Goal: Task Accomplishment & Management: Complete application form

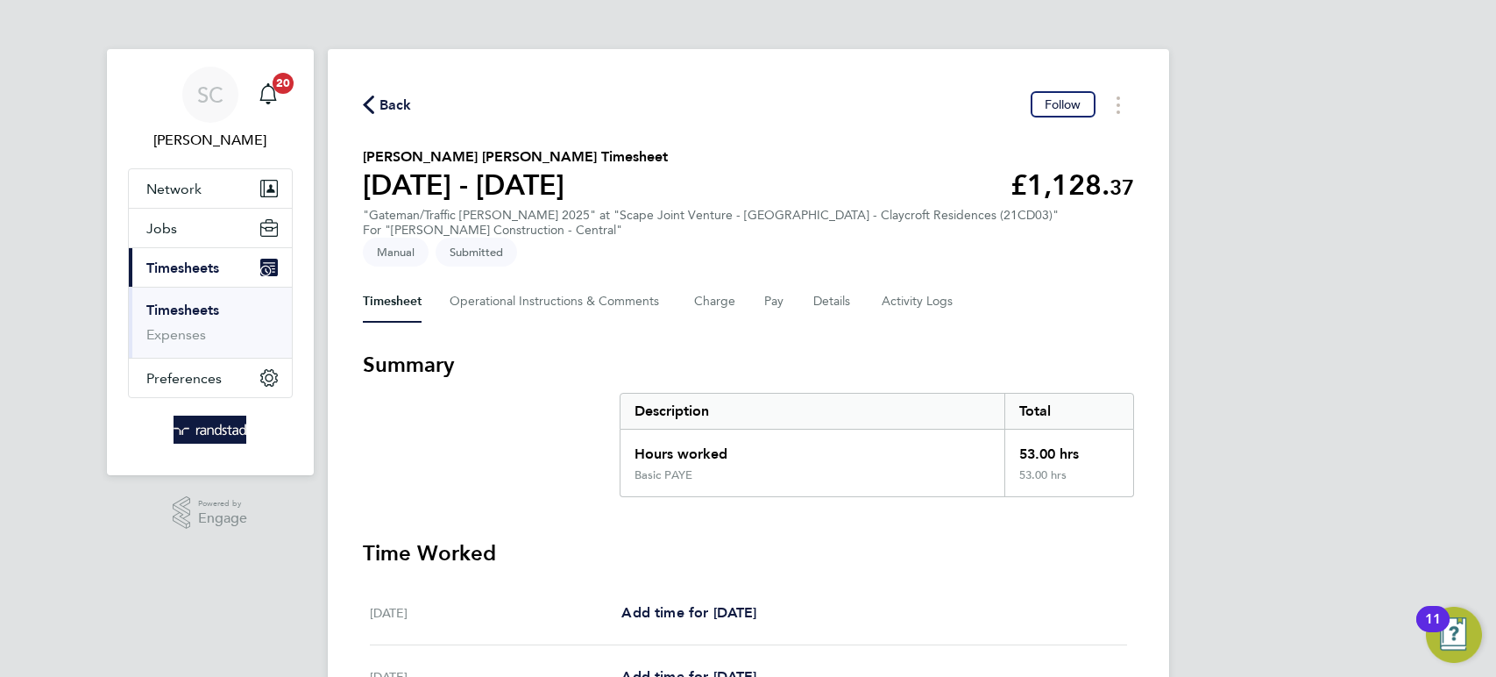
click at [385, 108] on span "Back" at bounding box center [395, 105] width 32 height 21
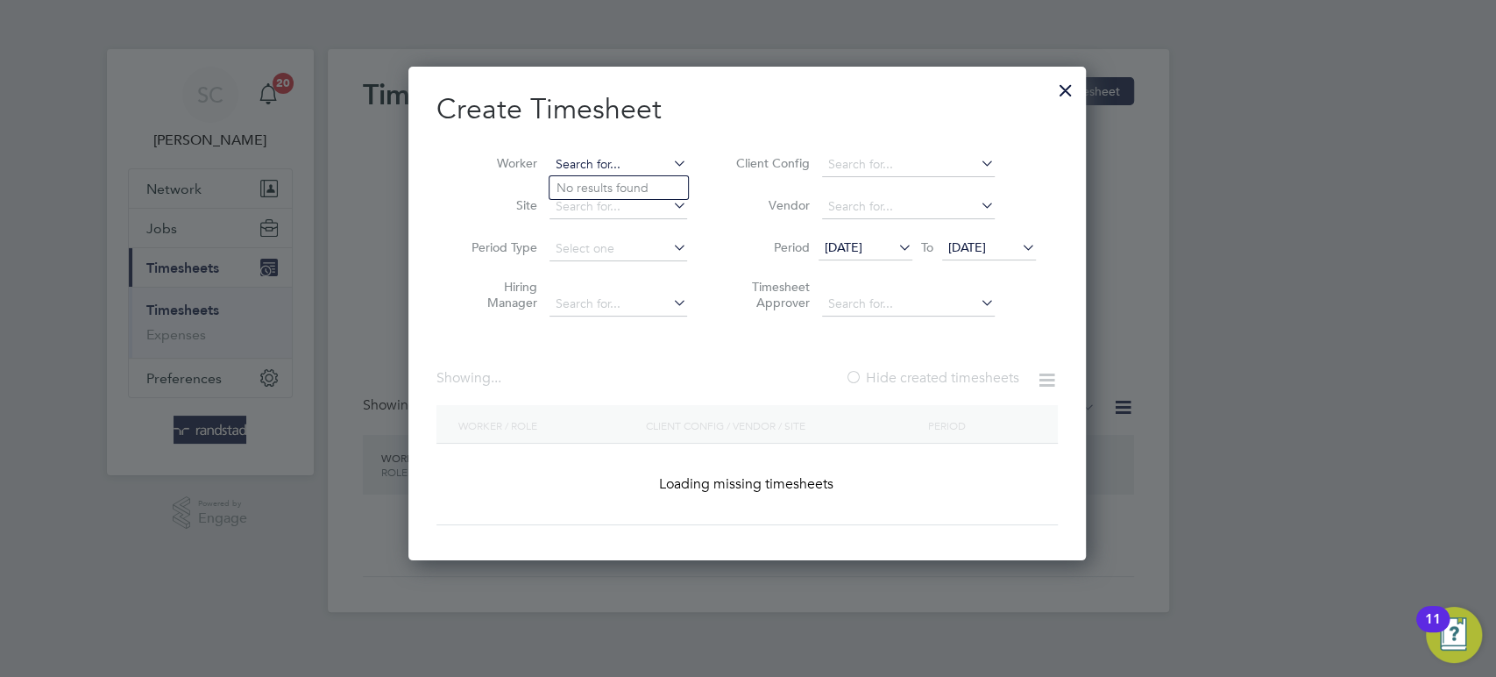
click at [616, 161] on input at bounding box center [619, 165] width 138 height 25
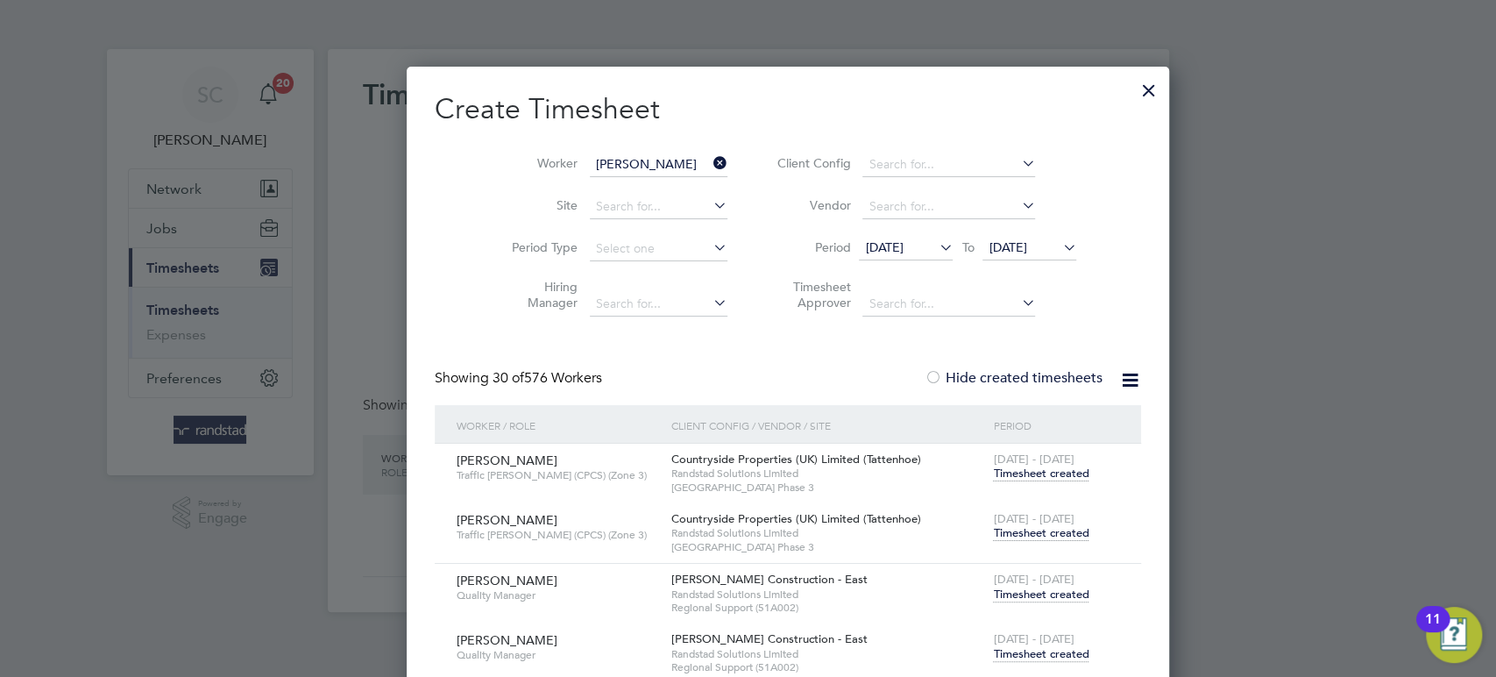
click at [662, 181] on b "Anu" at bounding box center [673, 188] width 23 height 15
type input "[PERSON_NAME]"
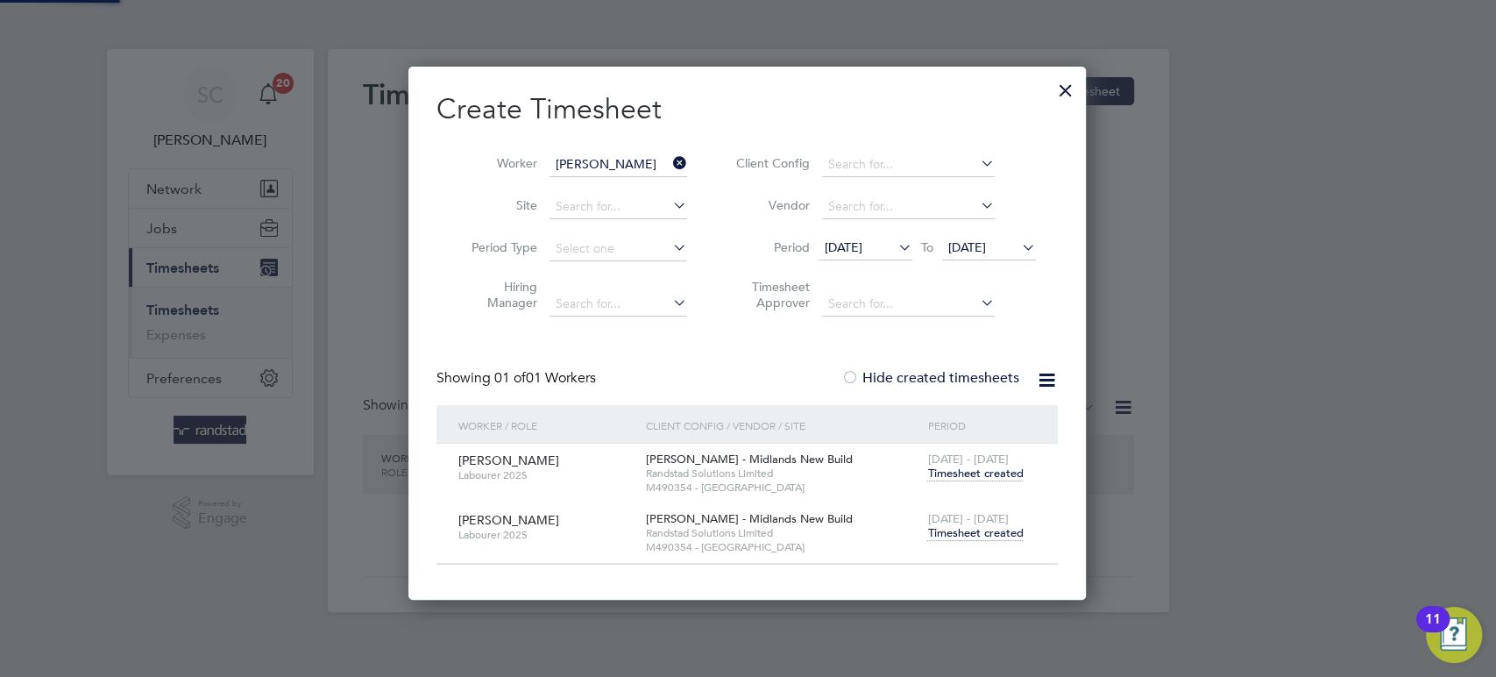
scroll to position [532, 679]
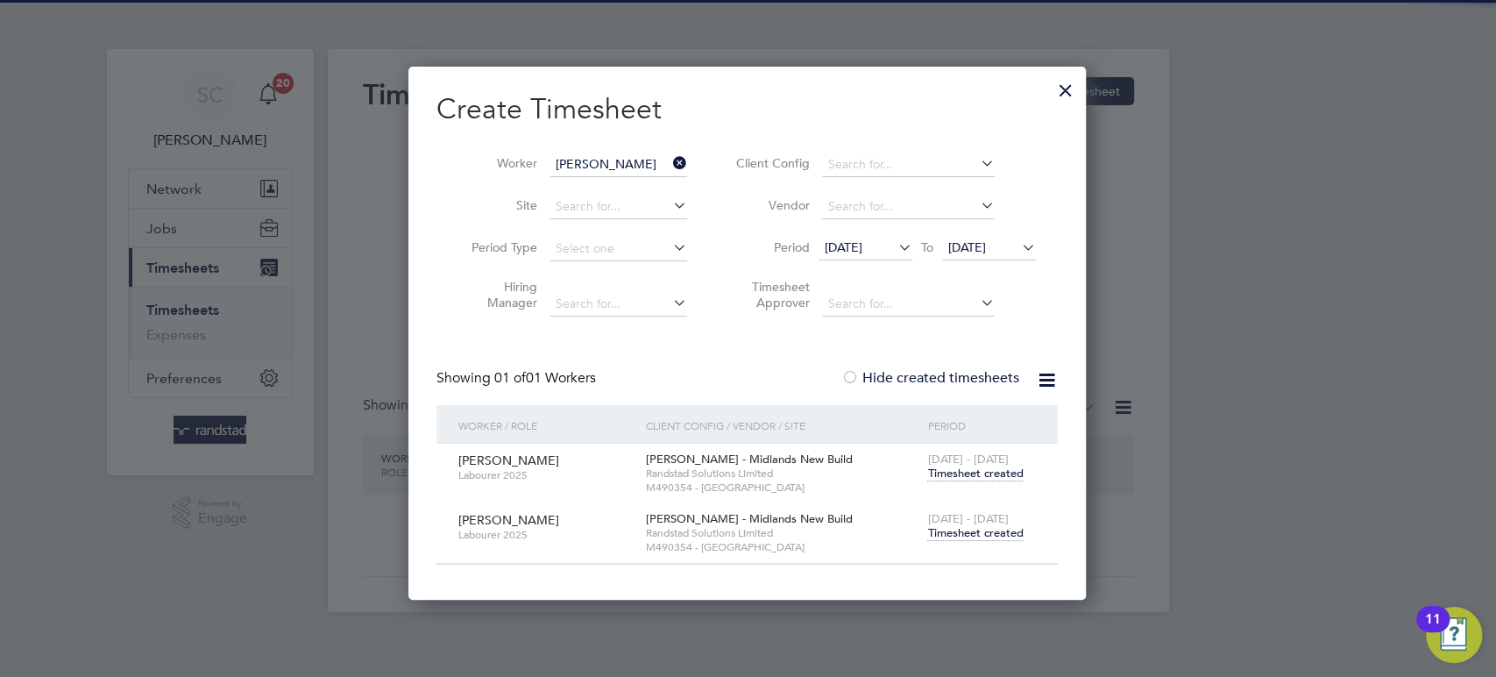
click at [847, 240] on span "[DATE]" at bounding box center [844, 247] width 38 height 16
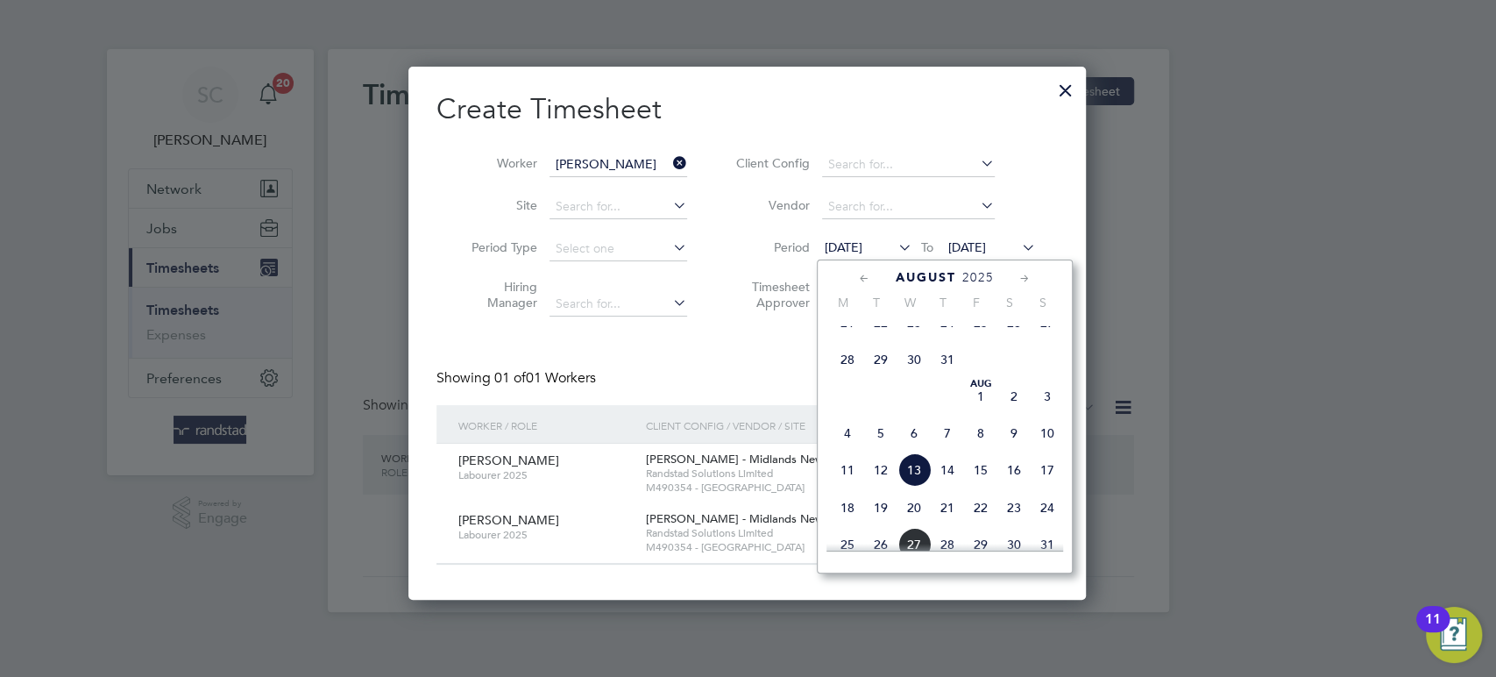
scroll to position [511, 0]
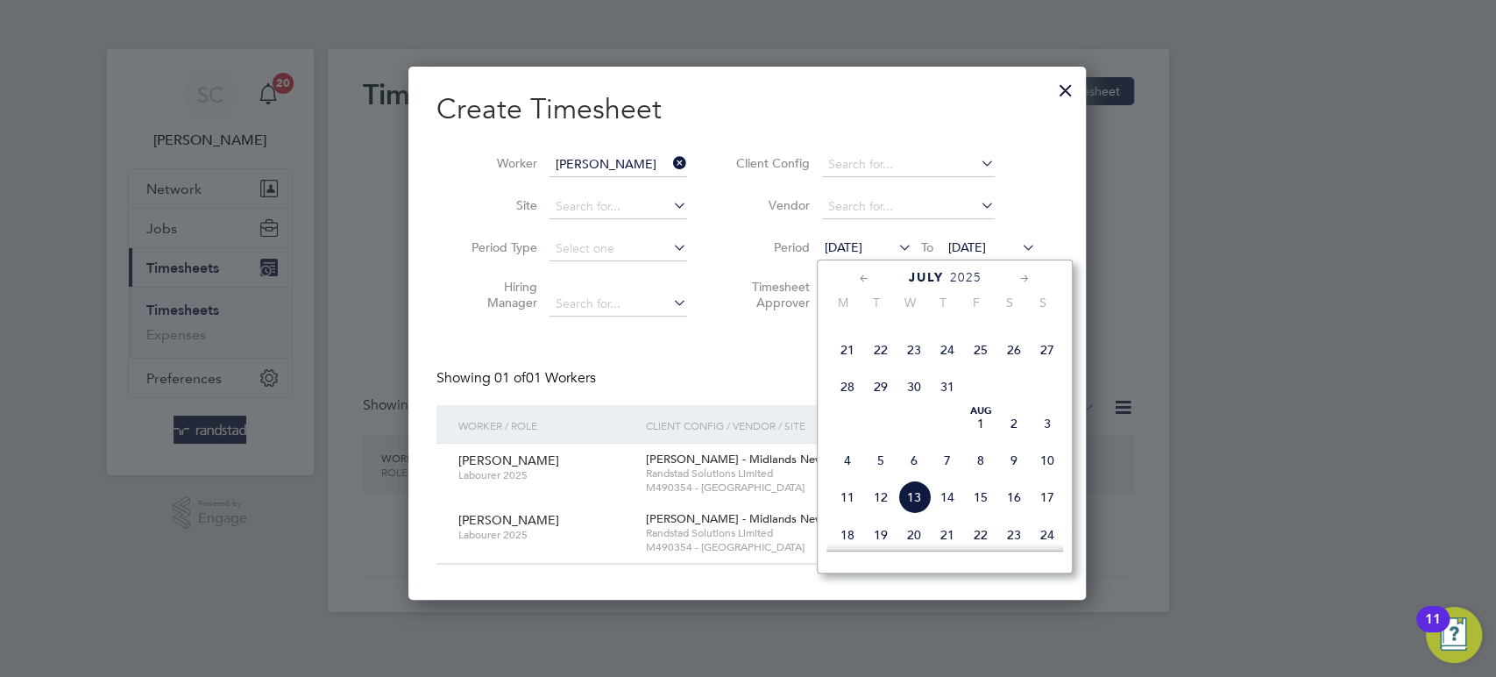
click at [849, 330] on span "14" at bounding box center [847, 312] width 33 height 33
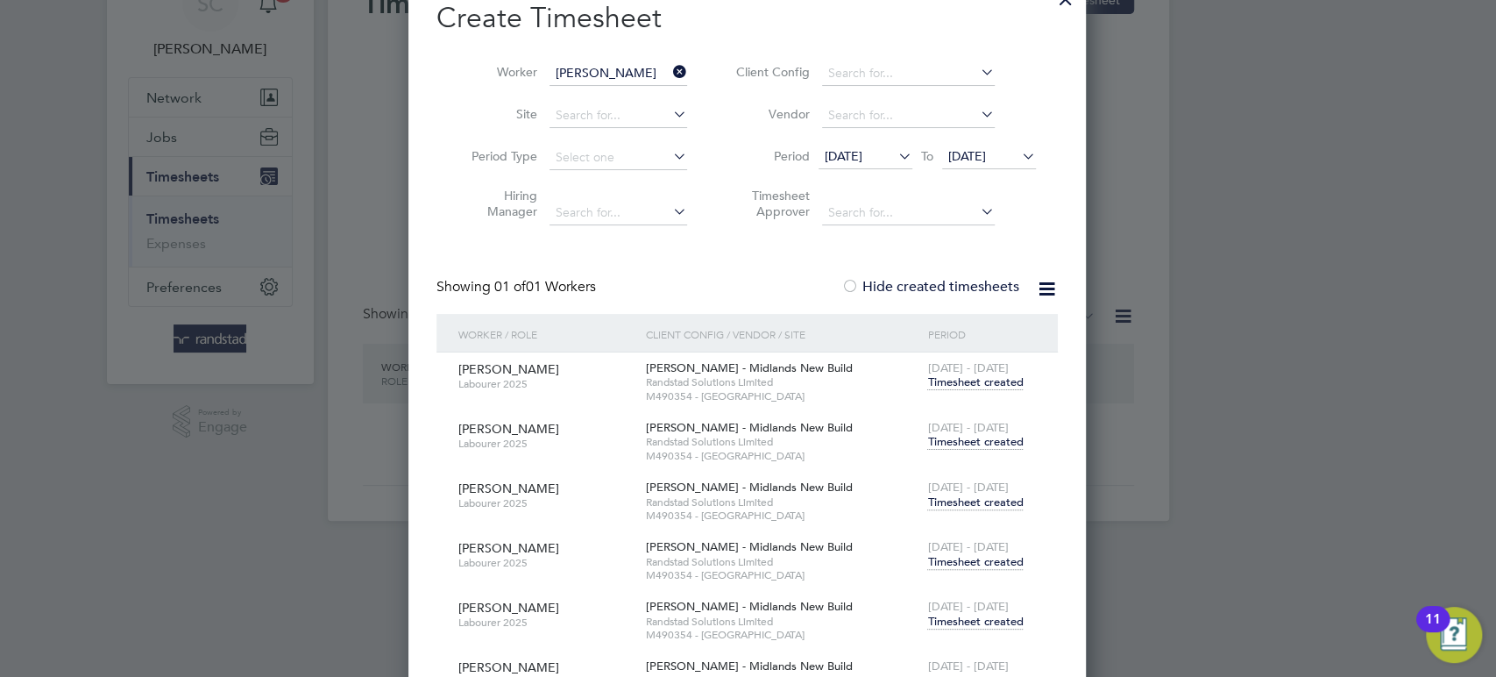
scroll to position [104, 0]
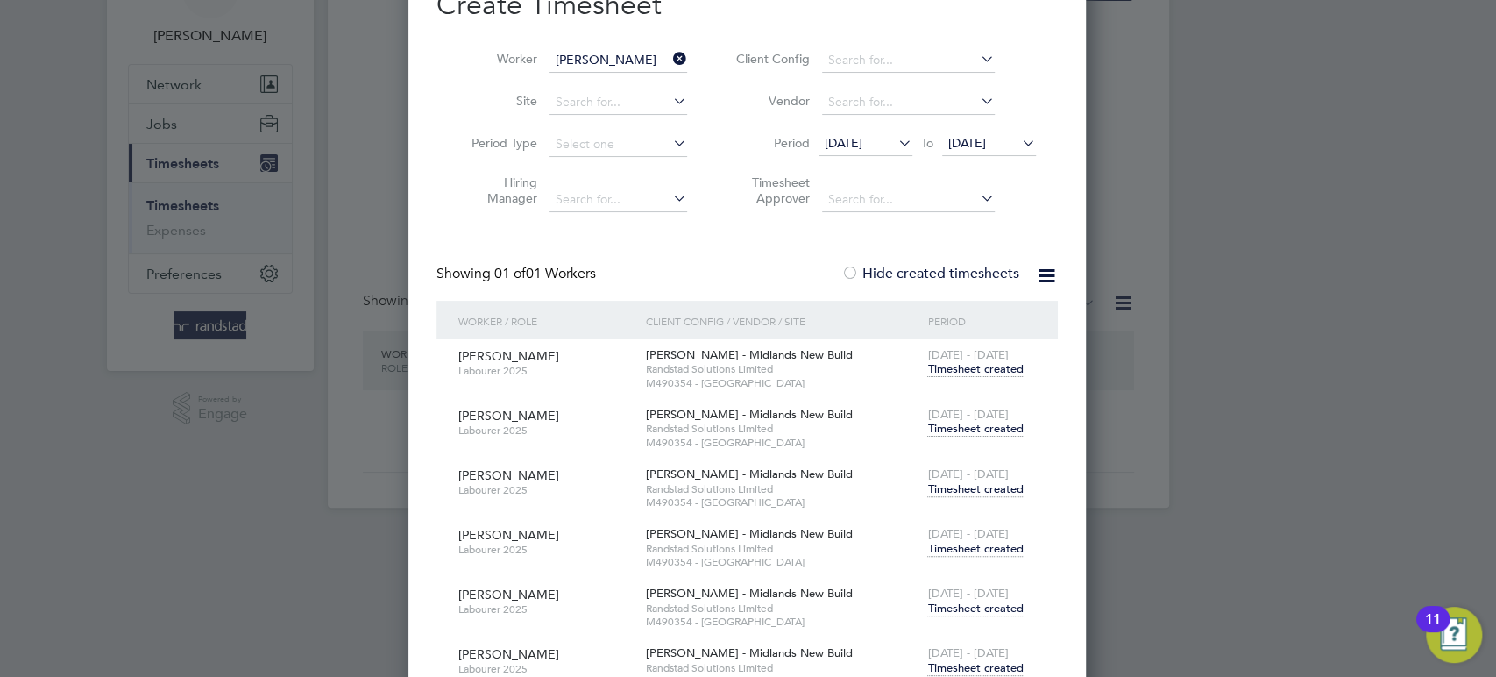
click at [979, 366] on span "Timesheet created" at bounding box center [975, 369] width 96 height 16
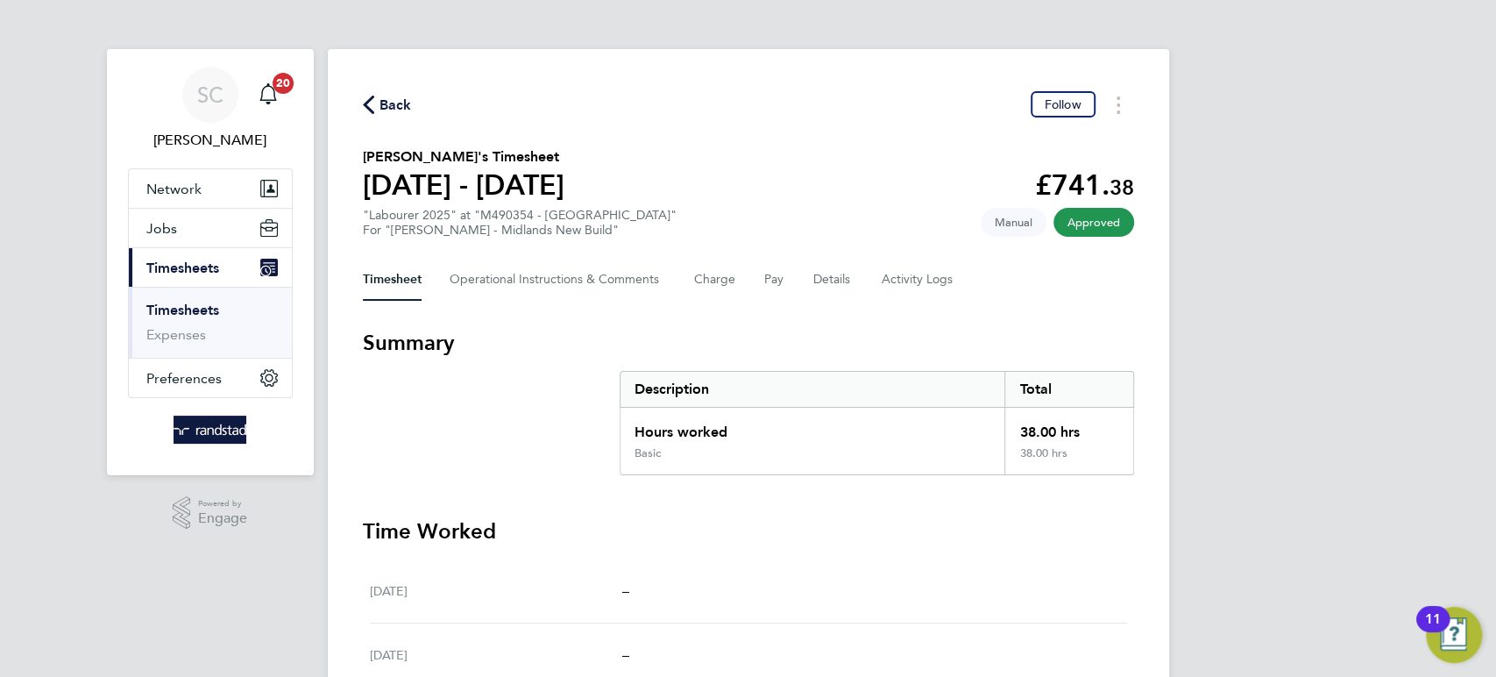
click at [393, 110] on span "Back" at bounding box center [395, 105] width 32 height 21
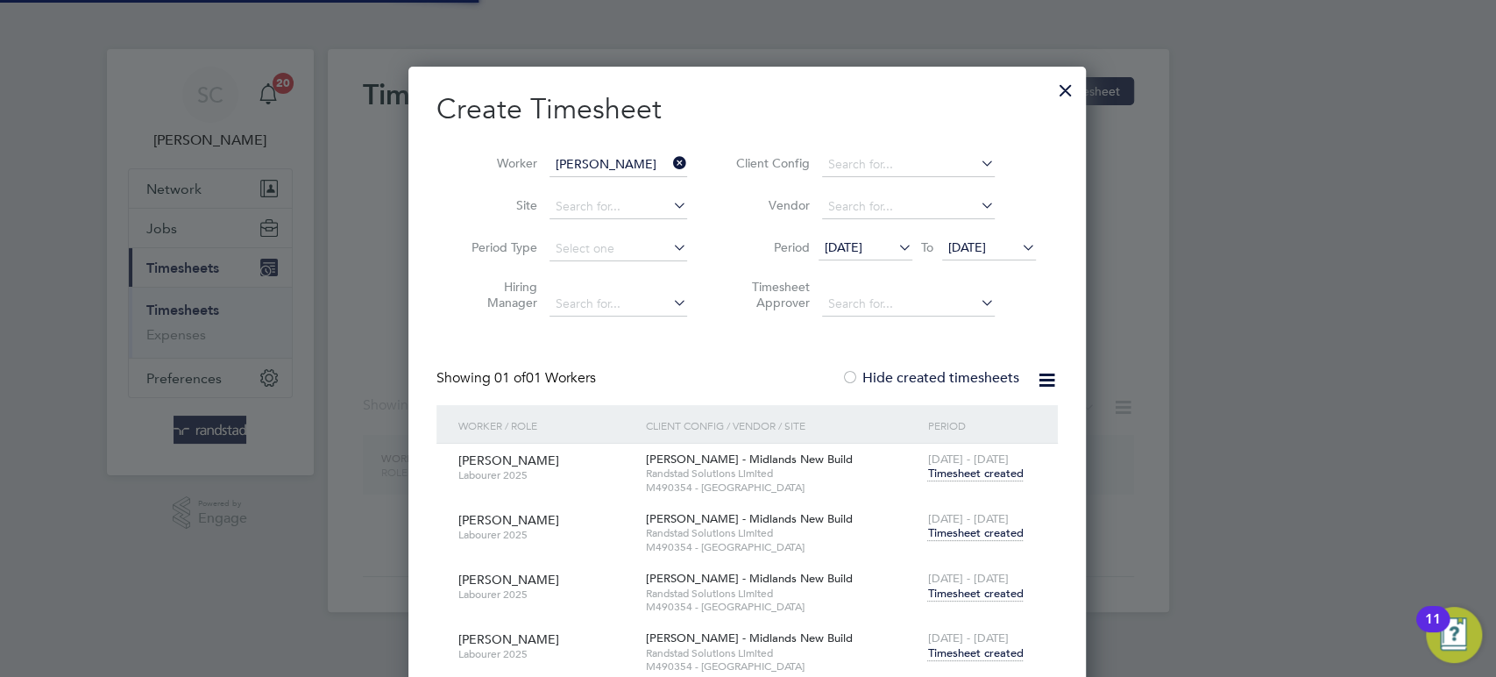
scroll to position [770, 679]
click at [978, 533] on span "Timesheet created" at bounding box center [975, 533] width 96 height 16
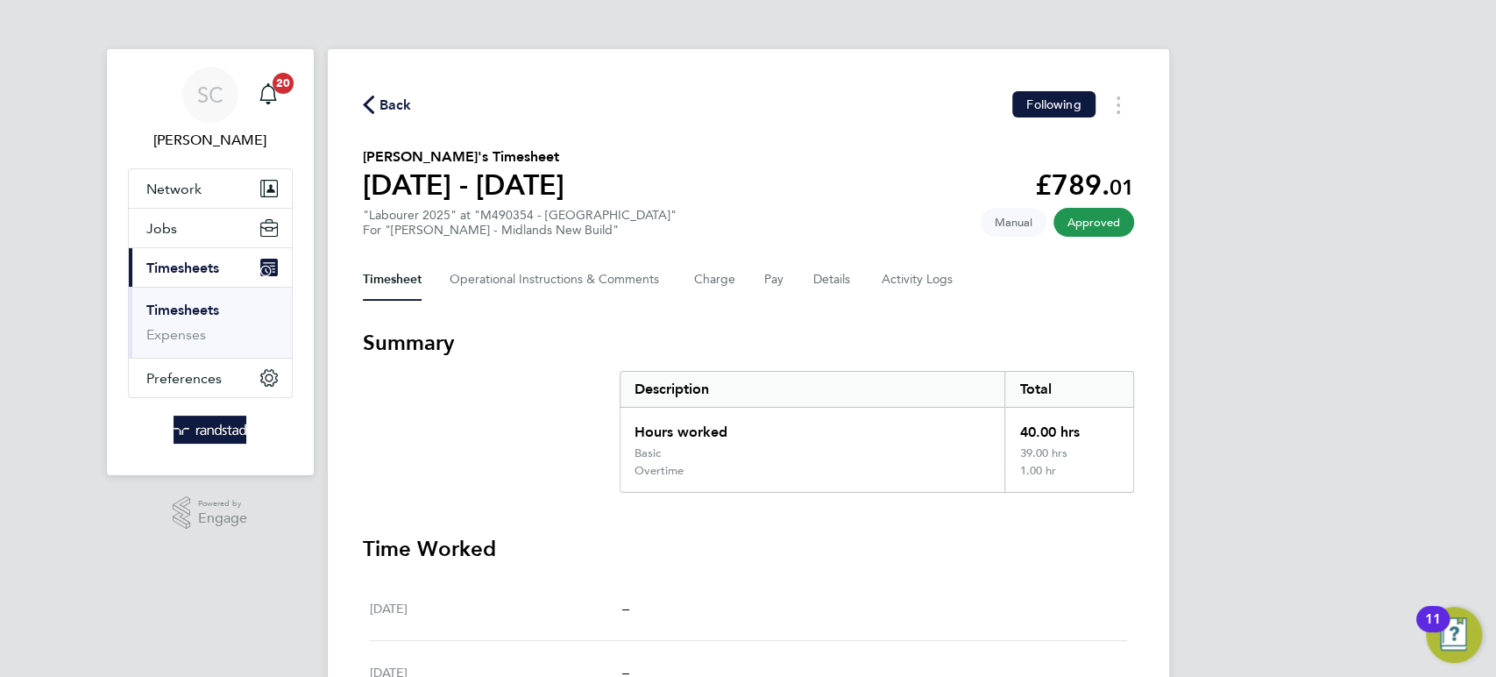
click at [385, 104] on span "Back" at bounding box center [395, 105] width 32 height 21
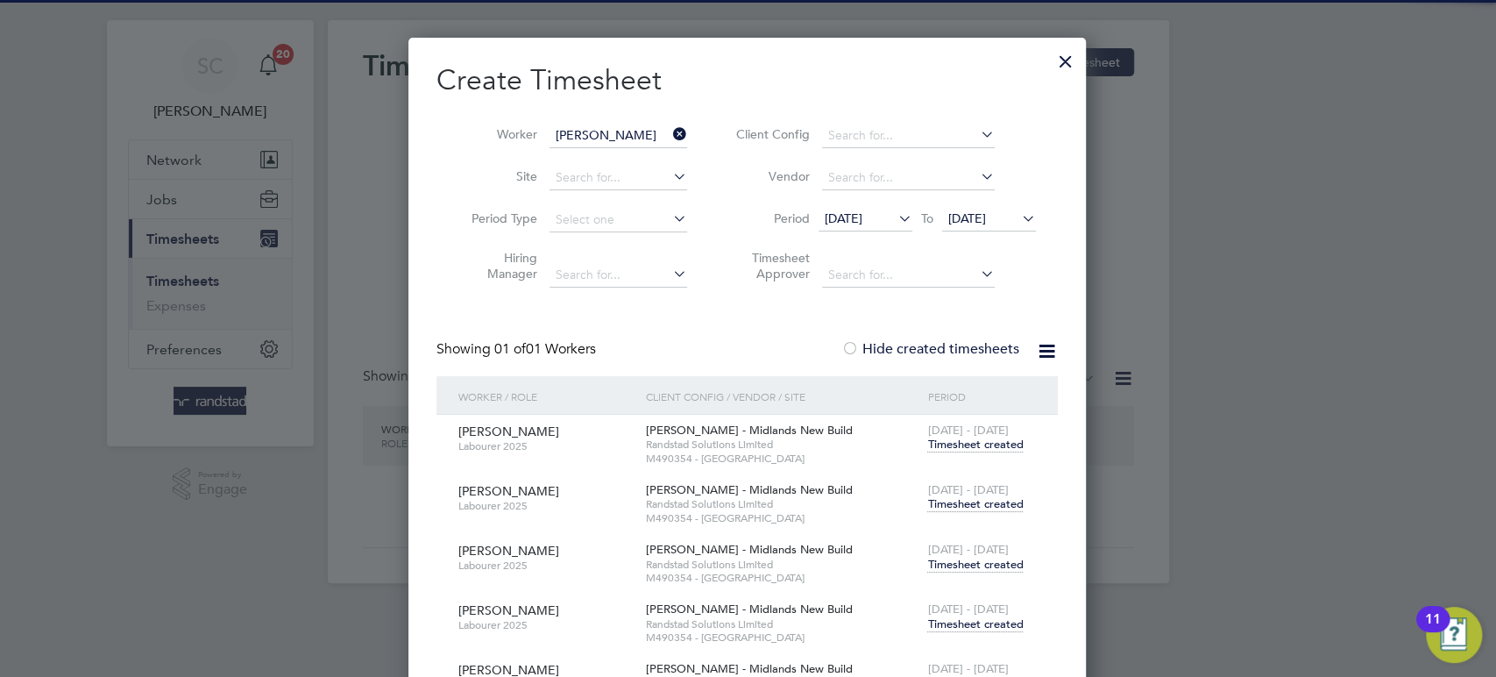
scroll to position [30, 0]
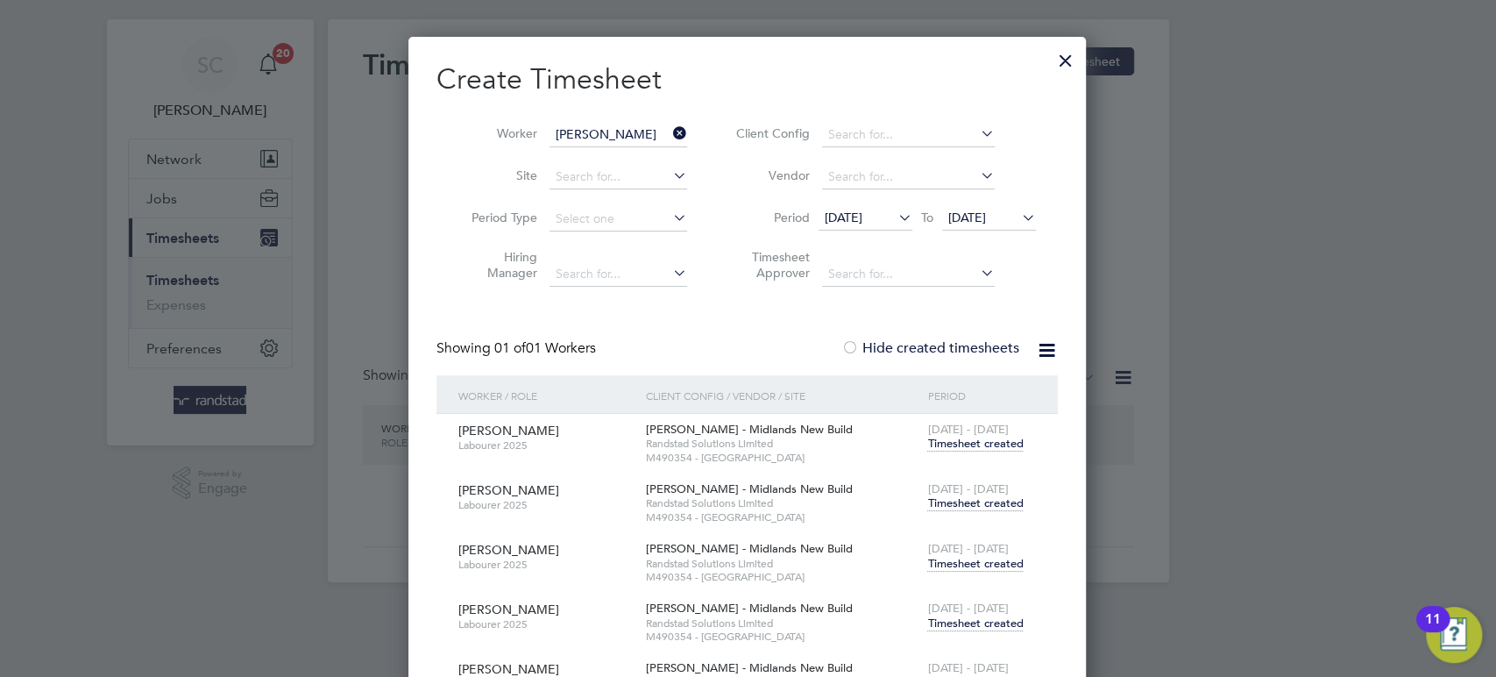
click at [974, 564] on span "Timesheet created" at bounding box center [975, 564] width 96 height 16
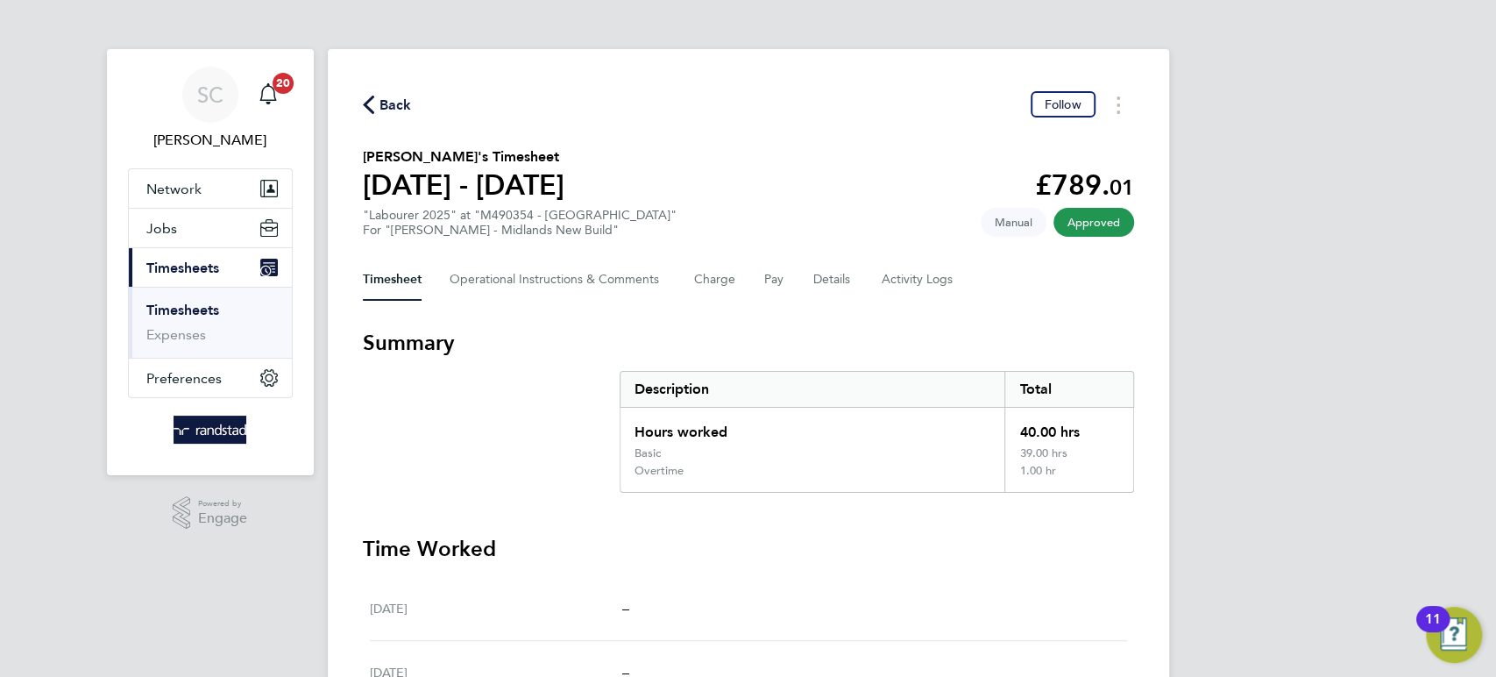
click at [401, 106] on span "Back" at bounding box center [395, 105] width 32 height 21
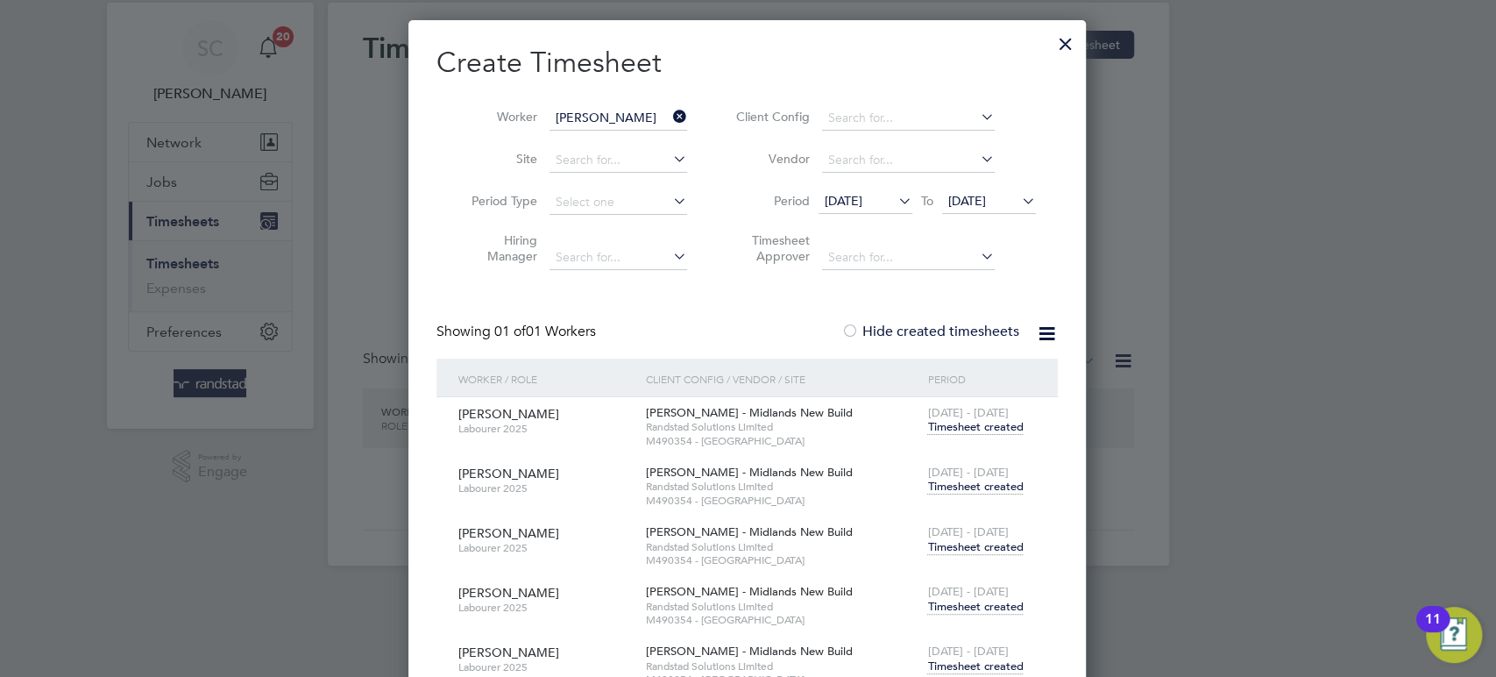
scroll to position [74, 0]
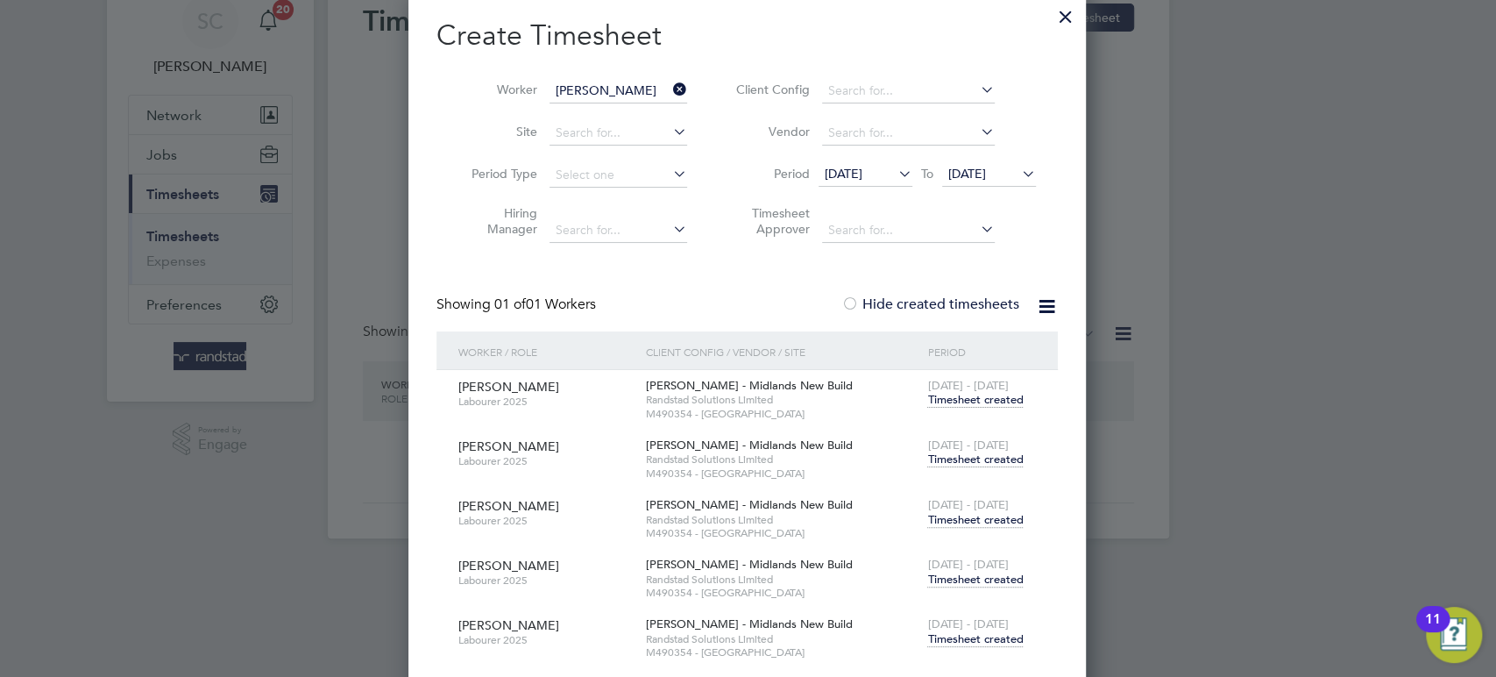
click at [975, 575] on span "Timesheet created" at bounding box center [975, 579] width 96 height 16
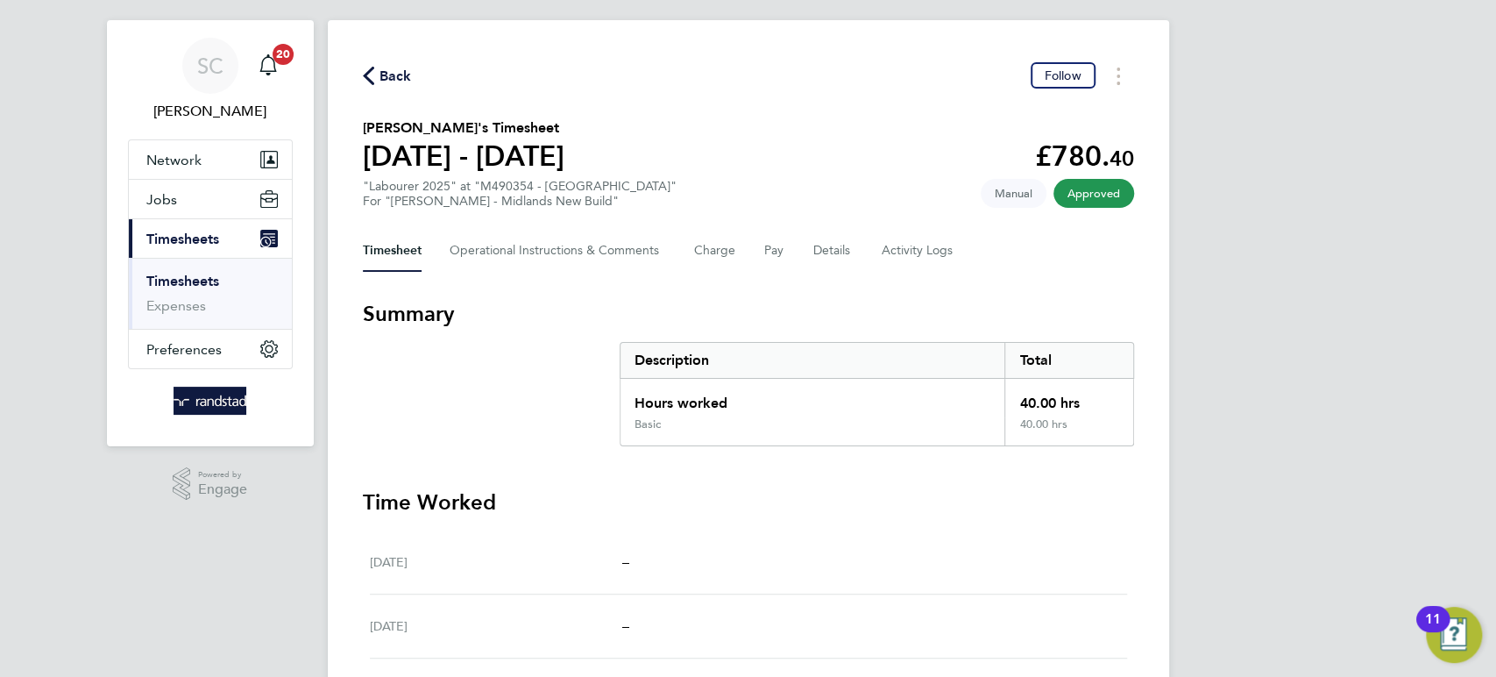
scroll to position [21, 0]
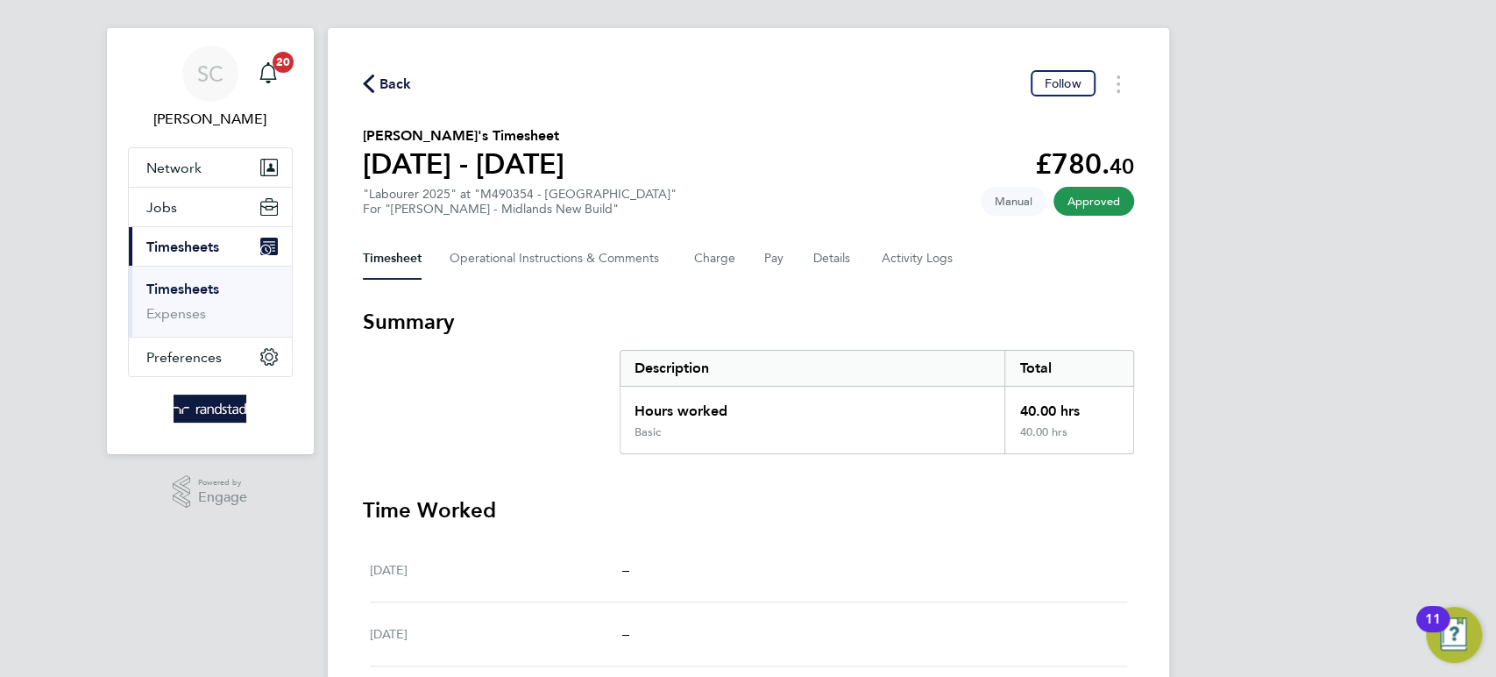
click at [396, 89] on span "Back" at bounding box center [395, 84] width 32 height 21
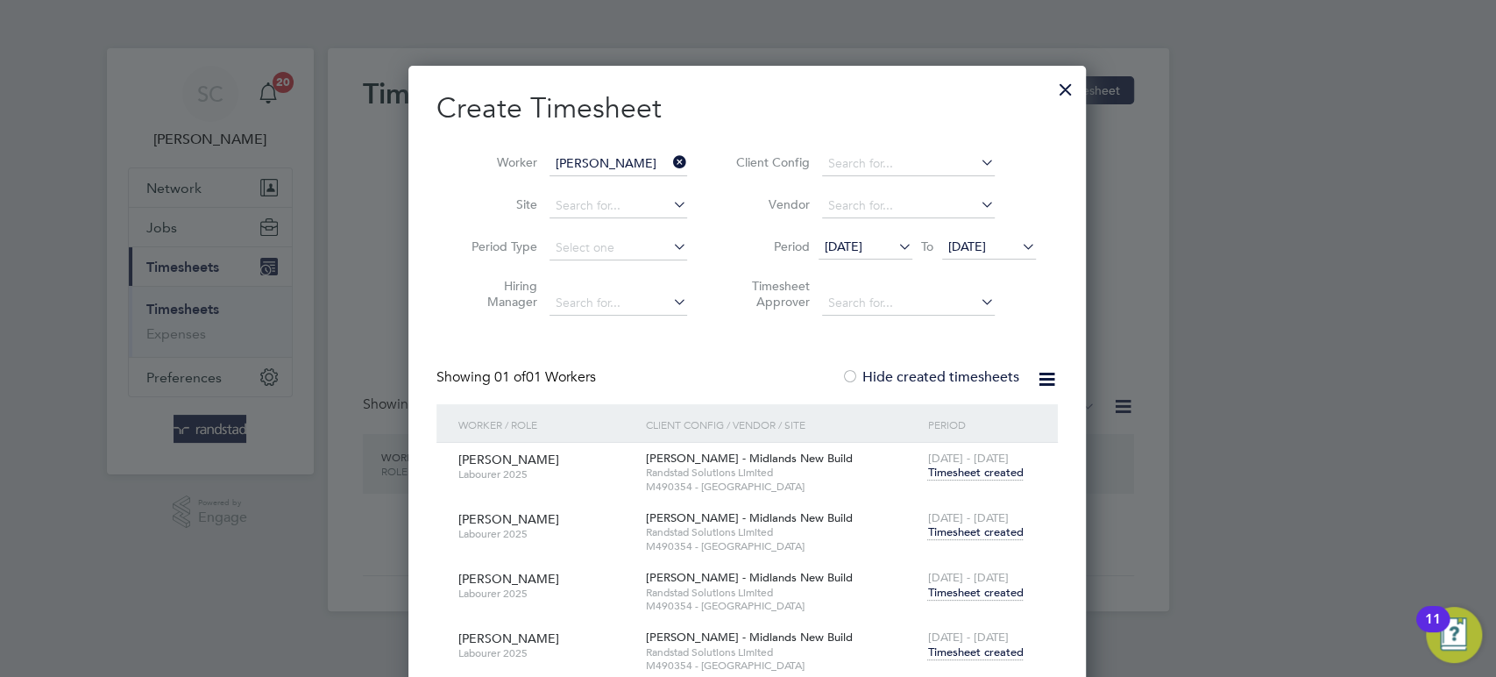
scroll to position [160, 0]
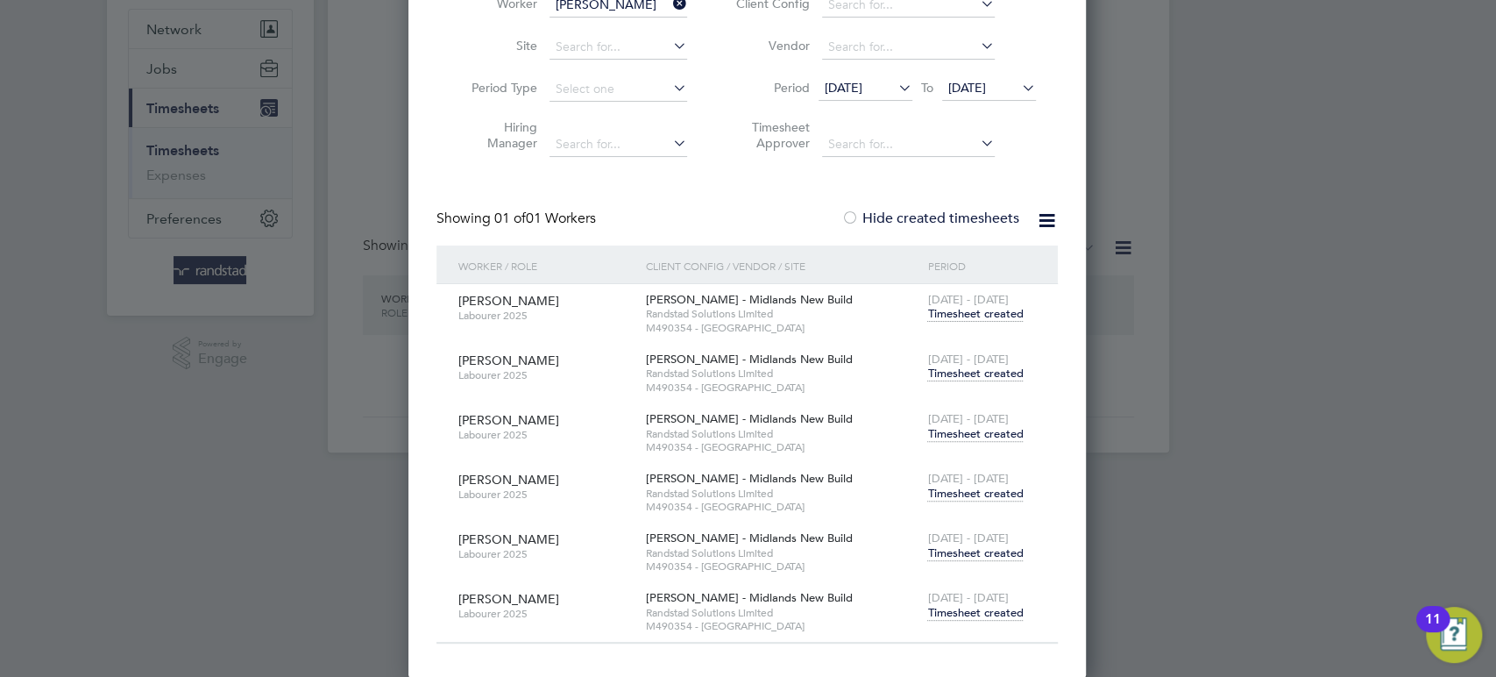
click at [975, 552] on span "Timesheet created" at bounding box center [975, 553] width 96 height 16
